Goal: Task Accomplishment & Management: Use online tool/utility

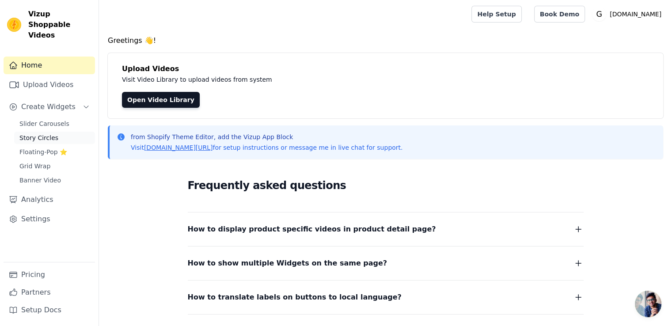
click at [41, 133] on span "Story Circles" at bounding box center [38, 137] width 39 height 9
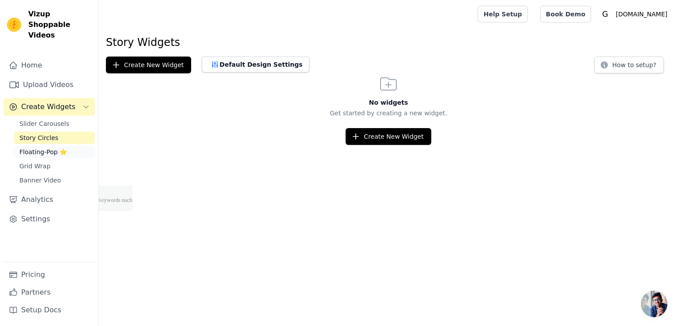
click at [45, 147] on span "Floating-Pop ⭐" at bounding box center [43, 151] width 48 height 9
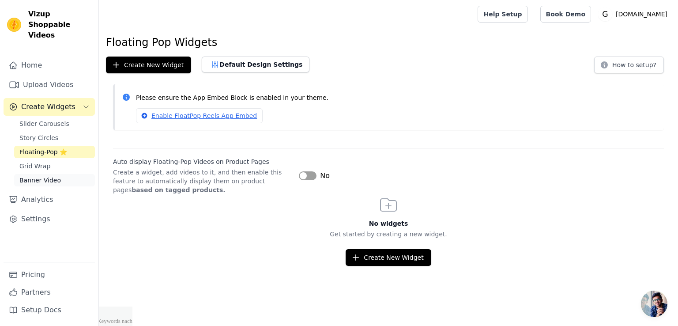
click at [37, 176] on span "Banner Video" at bounding box center [40, 180] width 42 height 9
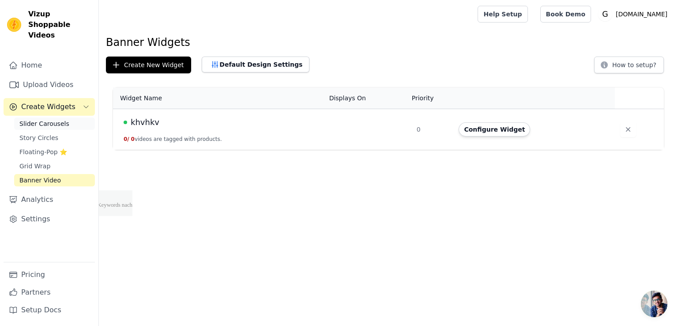
click at [32, 119] on span "Slider Carousels" at bounding box center [44, 123] width 50 height 9
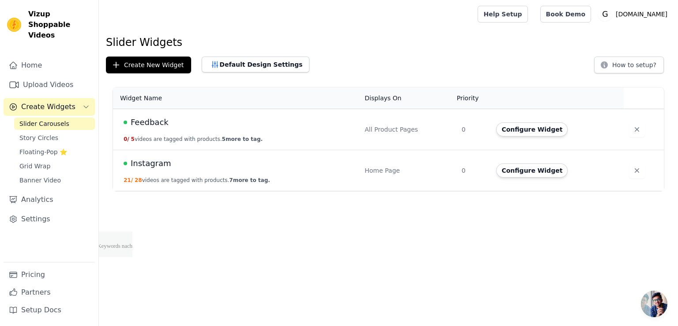
click at [170, 161] on div "Instagram" at bounding box center [239, 163] width 230 height 12
click at [145, 166] on span "Instagram" at bounding box center [151, 163] width 41 height 12
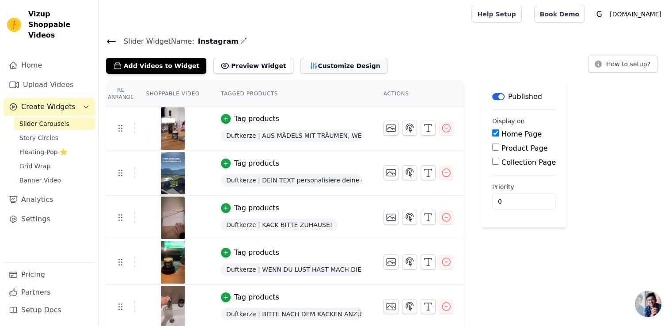
click at [302, 68] on button "Customize Design" at bounding box center [343, 66] width 87 height 16
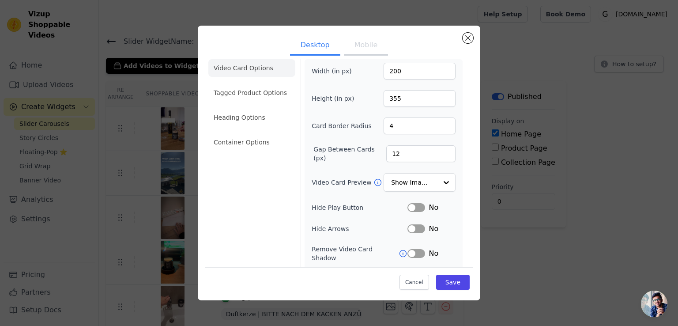
scroll to position [8, 0]
click at [359, 45] on button "Mobile" at bounding box center [366, 45] width 44 height 19
click at [243, 144] on li "Container Options" at bounding box center [251, 144] width 87 height 18
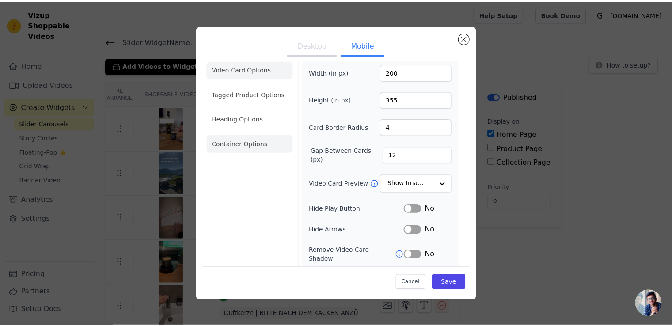
scroll to position [0, 0]
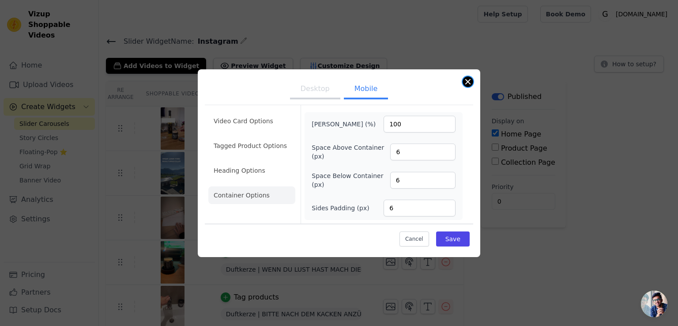
click at [469, 82] on button "Close modal" at bounding box center [468, 81] width 11 height 11
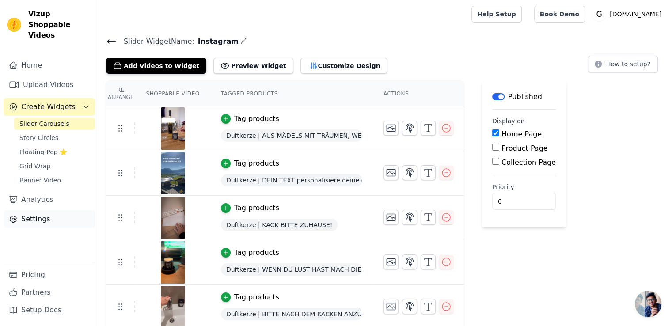
click at [32, 210] on link "Settings" at bounding box center [49, 219] width 91 height 18
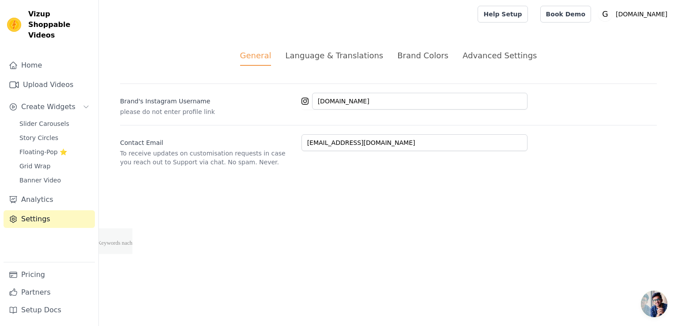
click at [427, 57] on div "Brand Colors" at bounding box center [422, 55] width 51 height 12
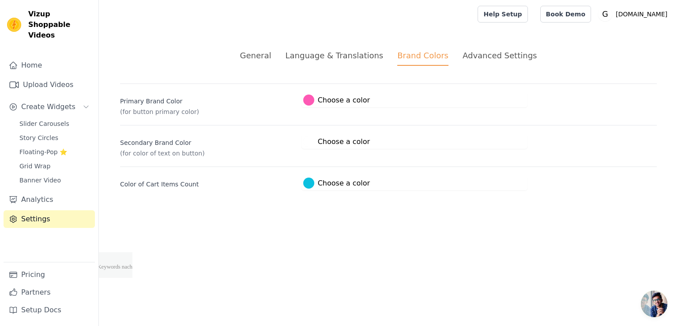
click at [480, 55] on div "Advanced Settings" at bounding box center [500, 55] width 74 height 12
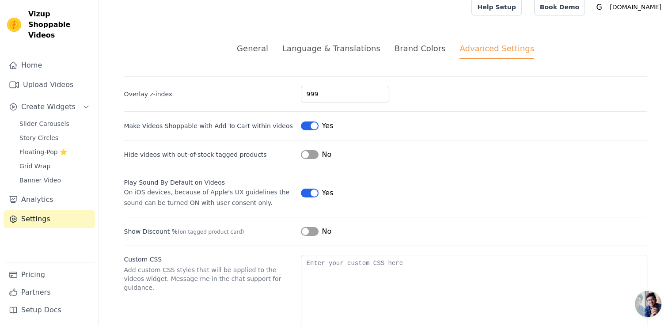
scroll to position [7, 0]
click at [35, 57] on link "Home" at bounding box center [49, 66] width 91 height 18
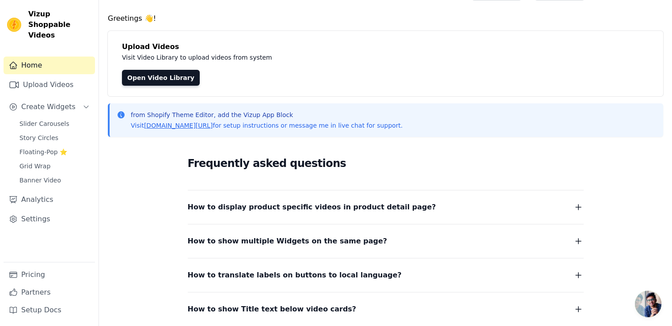
scroll to position [23, 0]
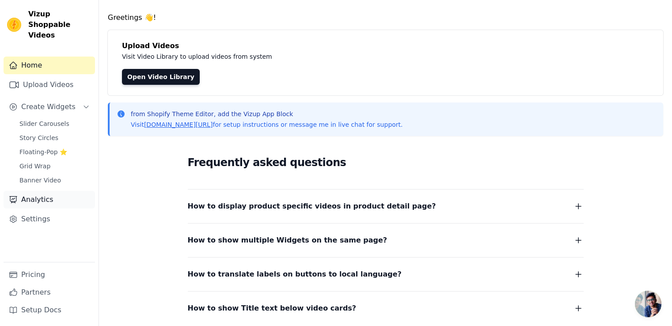
click at [34, 191] on link "Analytics" at bounding box center [49, 200] width 91 height 18
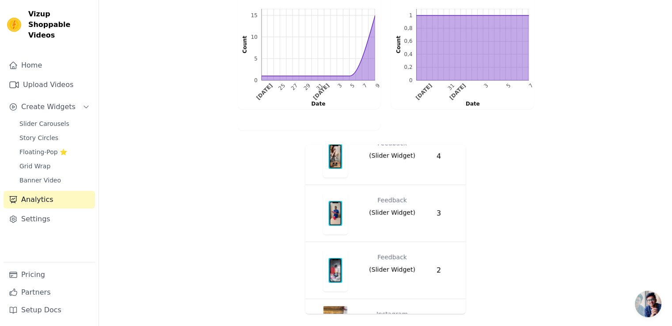
scroll to position [190, 0]
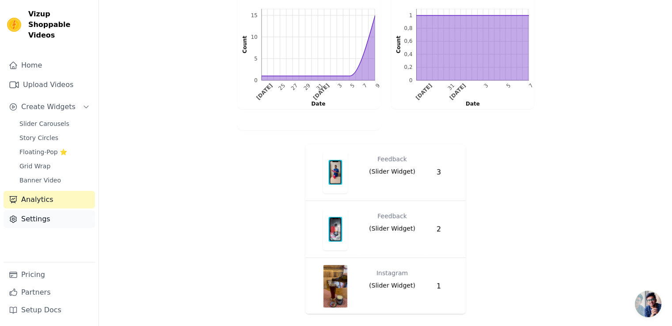
click at [35, 212] on link "Settings" at bounding box center [49, 219] width 91 height 18
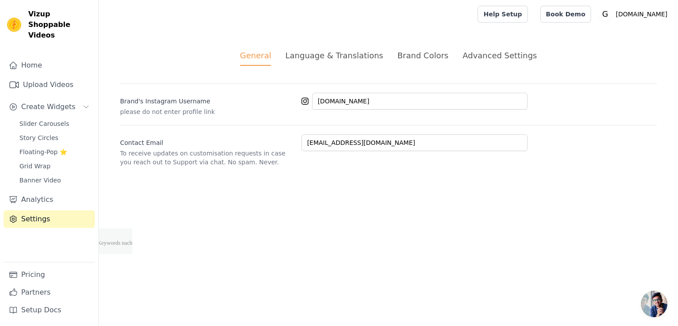
click at [488, 56] on div "Advanced Settings" at bounding box center [500, 55] width 74 height 12
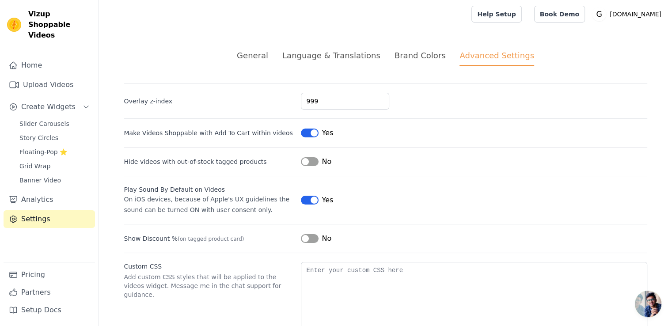
scroll to position [35, 0]
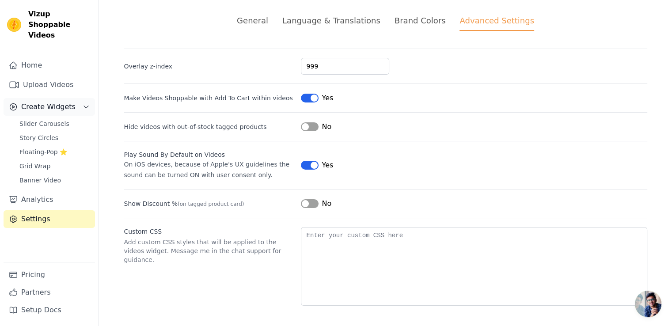
click at [53, 102] on span "Create Widgets" at bounding box center [48, 107] width 54 height 11
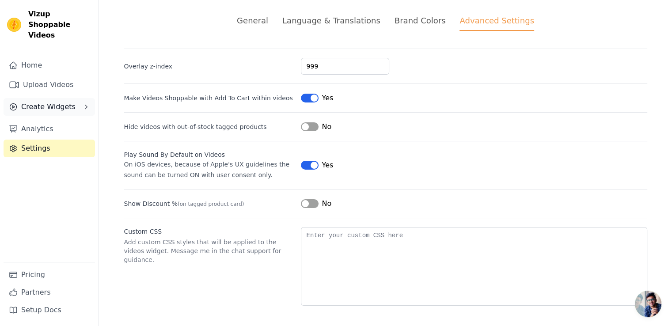
click at [86, 103] on icon "Sidebar" at bounding box center [86, 106] width 7 height 7
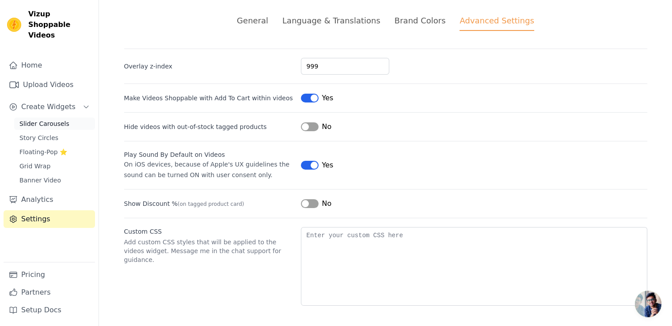
click at [46, 119] on span "Slider Carousels" at bounding box center [44, 123] width 50 height 9
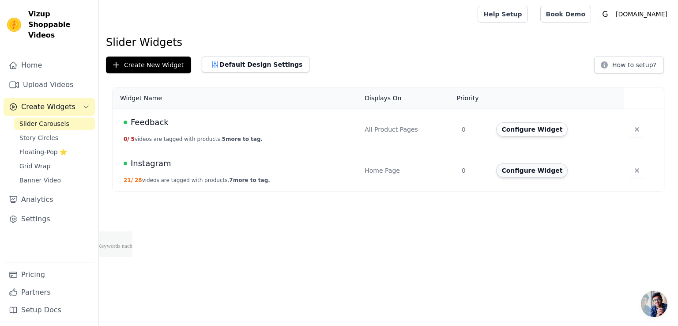
click at [547, 175] on button "Configure Widget" at bounding box center [532, 170] width 72 height 14
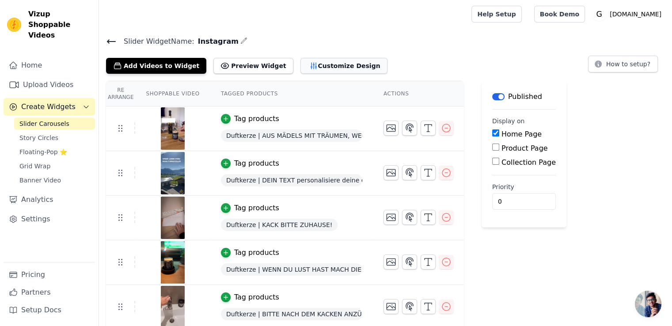
click at [310, 66] on button "Customize Design" at bounding box center [343, 66] width 87 height 16
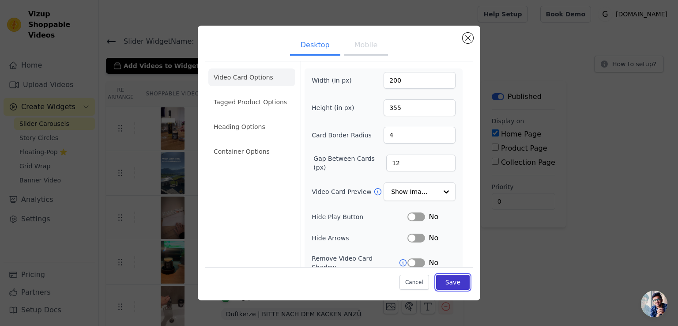
click at [446, 281] on button "Save" at bounding box center [453, 282] width 34 height 15
